Goal: Information Seeking & Learning: Learn about a topic

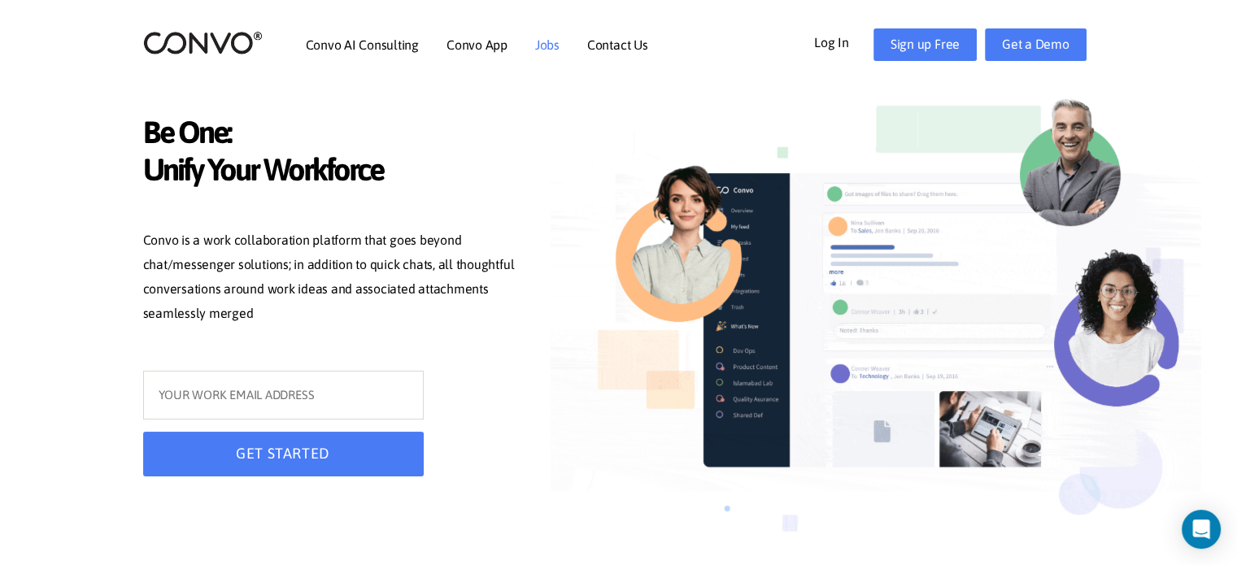
click at [550, 51] on link "Jobs" at bounding box center [547, 44] width 24 height 13
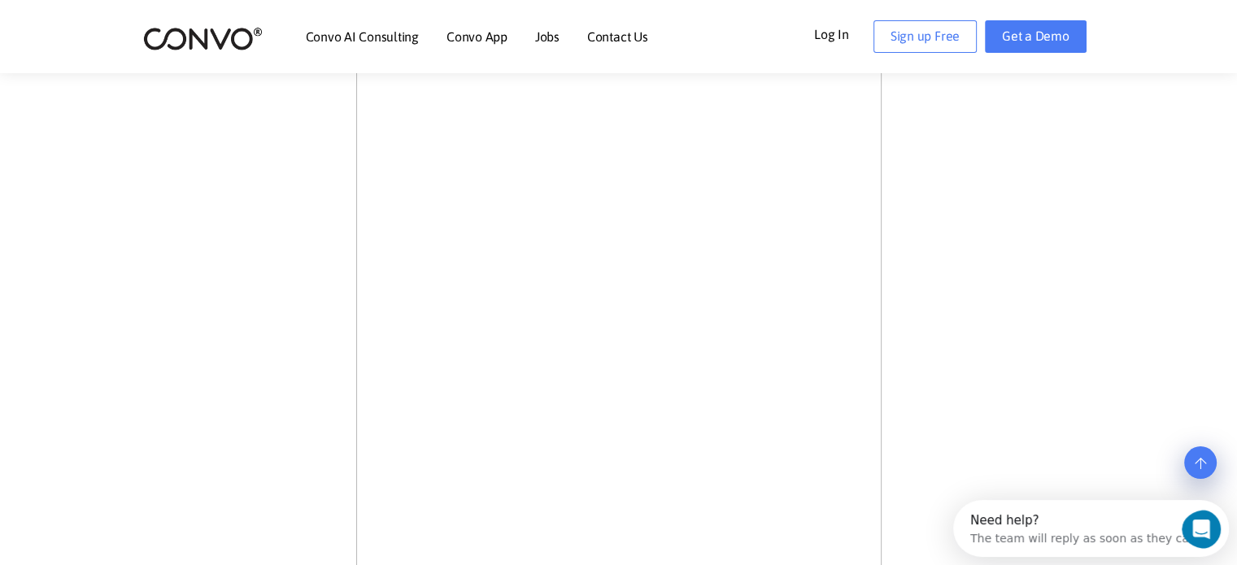
scroll to position [569, 0]
drag, startPoint x: 1242, startPoint y: 58, endPoint x: 1210, endPoint y: 191, distance: 137.2
